Goal: Task Accomplishment & Management: Manage account settings

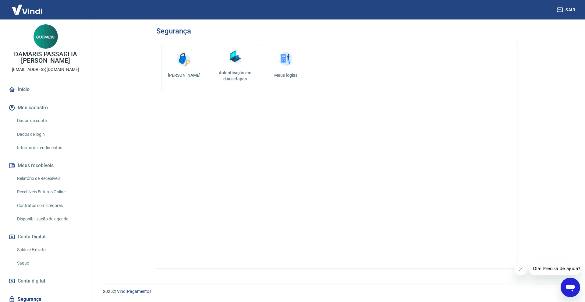
click at [23, 263] on link "Saque" at bounding box center [49, 263] width 69 height 12
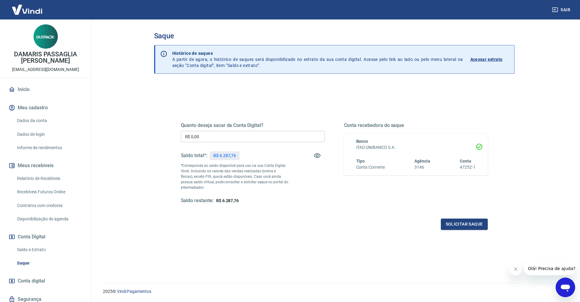
click at [210, 137] on input "R$ 0,00" at bounding box center [253, 136] width 144 height 11
type input "R$ 6.000,00"
click at [467, 227] on button "Solicitar saque" at bounding box center [464, 224] width 47 height 11
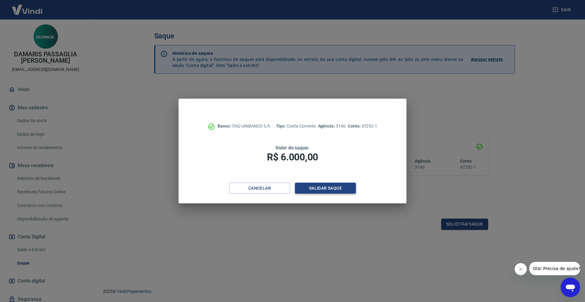
click at [333, 189] on button "Validar saque" at bounding box center [325, 188] width 61 height 11
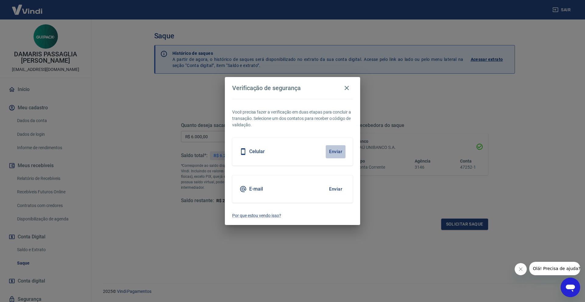
click at [334, 151] on button "Enviar" at bounding box center [335, 151] width 20 height 13
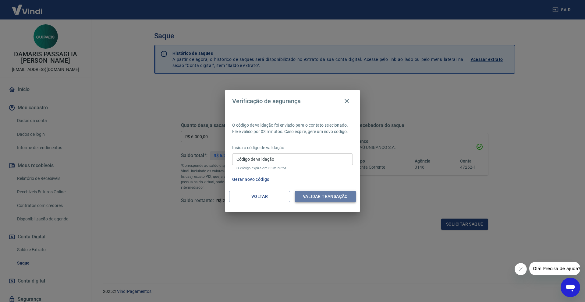
click at [330, 196] on button "Validar transação" at bounding box center [325, 196] width 61 height 11
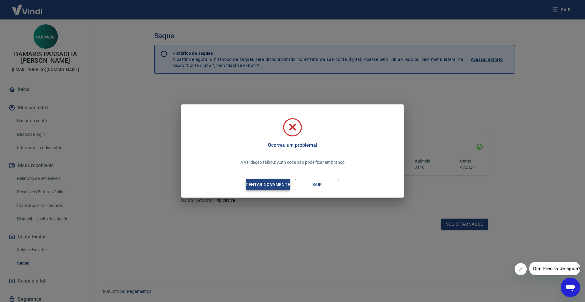
click at [276, 184] on div "Tentar novamente" at bounding box center [267, 185] width 59 height 8
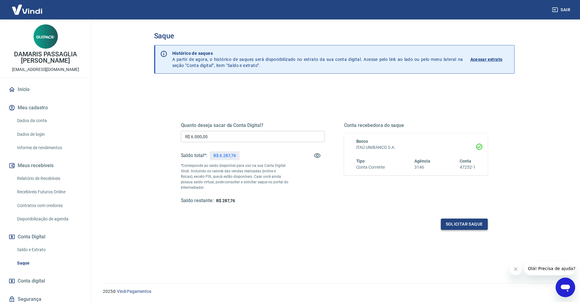
click at [448, 221] on button "Solicitar saque" at bounding box center [464, 224] width 47 height 11
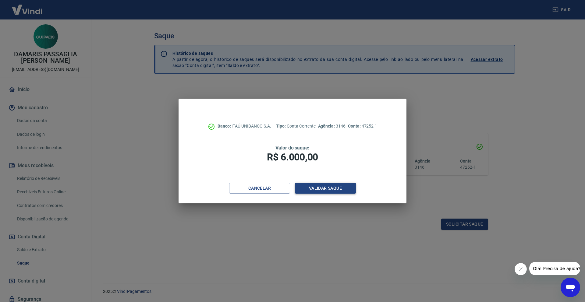
click at [319, 191] on button "Validar saque" at bounding box center [325, 188] width 61 height 11
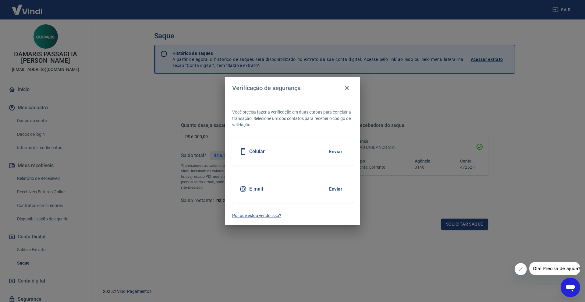
click at [330, 151] on button "Enviar" at bounding box center [335, 151] width 20 height 13
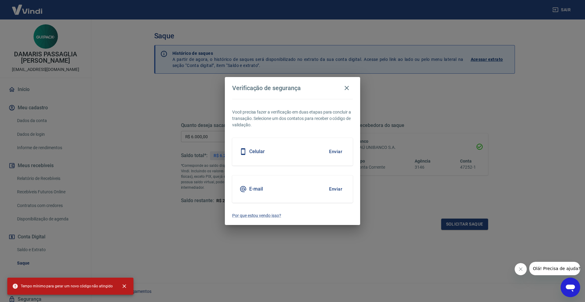
click at [333, 152] on button "Enviar" at bounding box center [335, 151] width 20 height 13
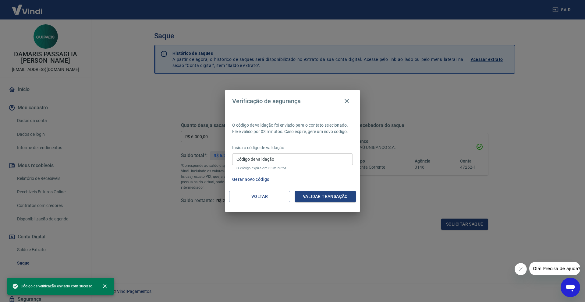
click at [245, 160] on input "Código de validação" at bounding box center [292, 158] width 121 height 11
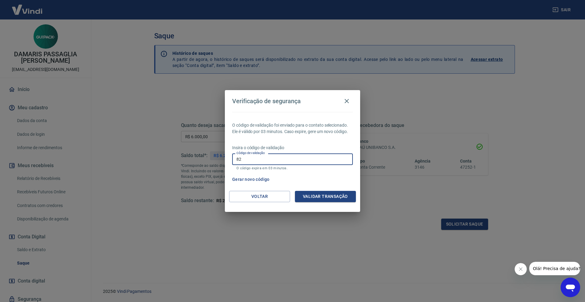
type input "8"
type input "293221"
click at [309, 196] on button "Validar transação" at bounding box center [325, 196] width 61 height 11
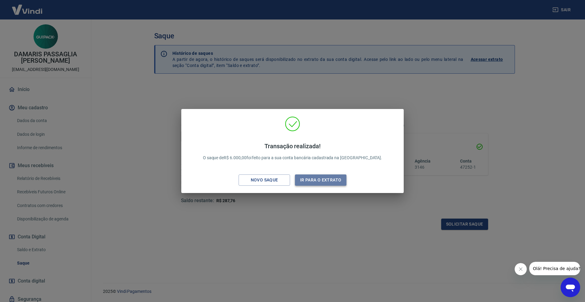
click at [313, 179] on button "Ir para o extrato" at bounding box center [320, 179] width 51 height 11
